Goal: Navigation & Orientation: Find specific page/section

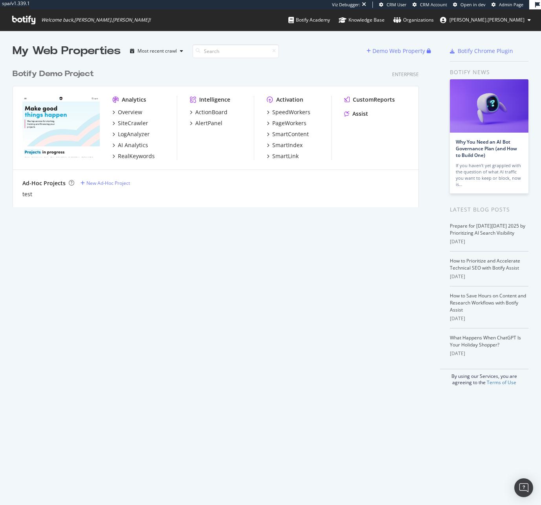
scroll to position [499, 529]
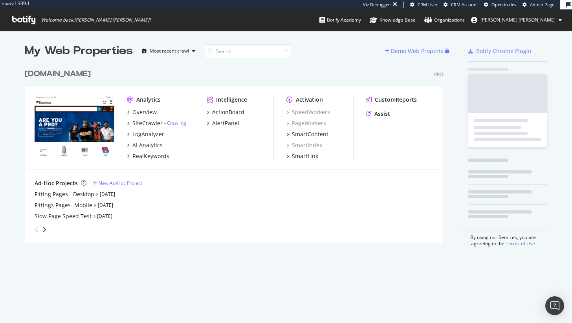
scroll to position [179, 418]
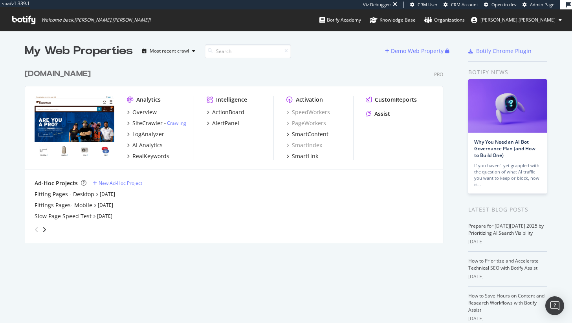
click at [549, 33] on div "My Web Properties Most recent crawl Demo Web Property [DOMAIN_NAME] Pro Analyti…" at bounding box center [286, 215] width 572 height 368
click at [464, 20] on div "Organizations" at bounding box center [444, 20] width 40 height 8
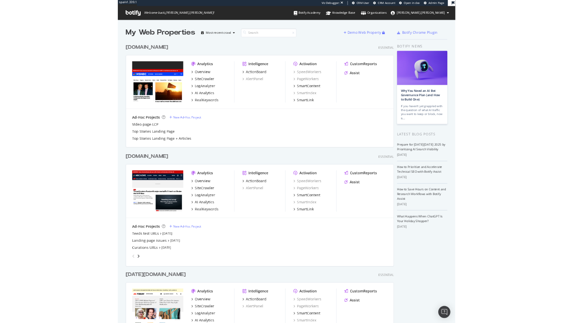
scroll to position [317, 561]
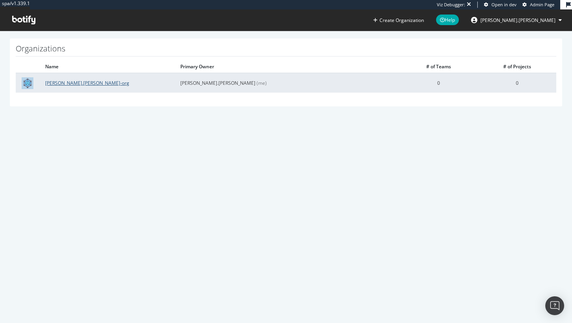
click at [50, 84] on link "jessica.jordan-org" at bounding box center [87, 83] width 84 height 7
